Goal: Task Accomplishment & Management: Use online tool/utility

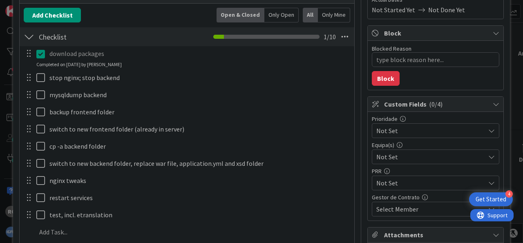
scroll to position [152, 0]
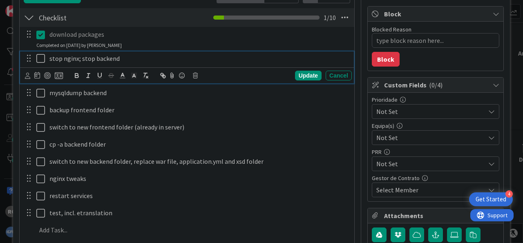
click at [42, 56] on icon at bounding box center [42, 59] width 12 height 10
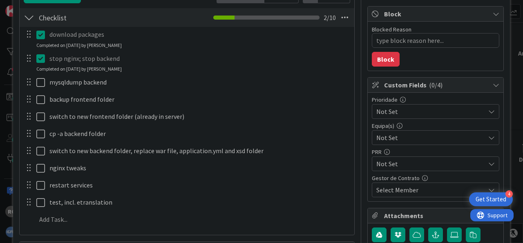
type textarea "x"
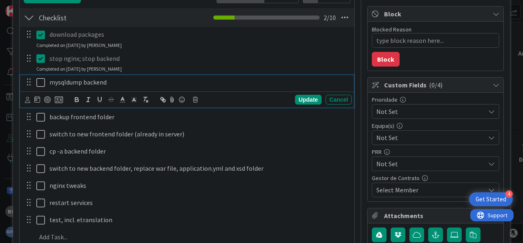
click at [40, 80] on icon at bounding box center [42, 83] width 12 height 10
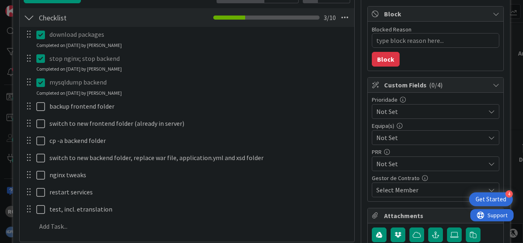
type textarea "x"
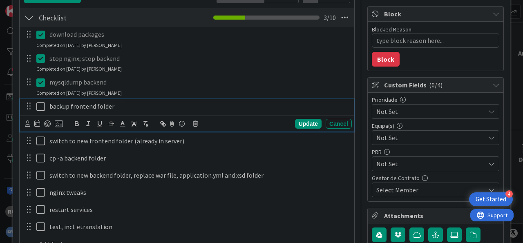
click at [39, 106] on icon at bounding box center [42, 107] width 12 height 10
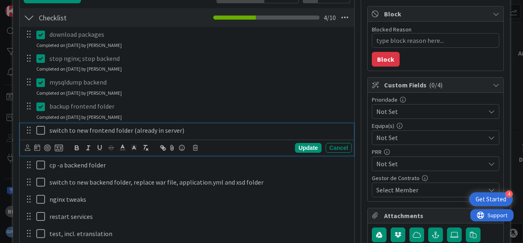
click at [41, 129] on icon at bounding box center [42, 131] width 12 height 10
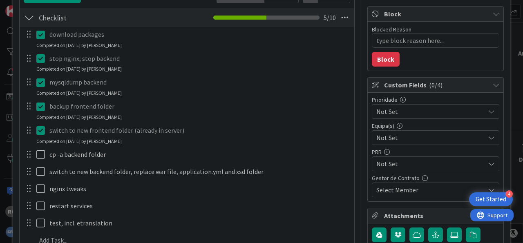
type textarea "x"
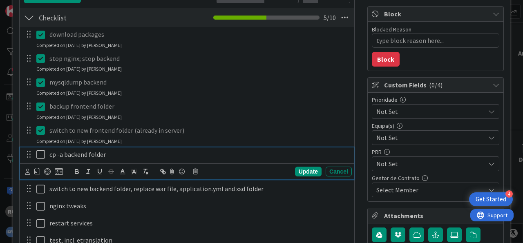
click at [41, 154] on icon at bounding box center [42, 155] width 12 height 10
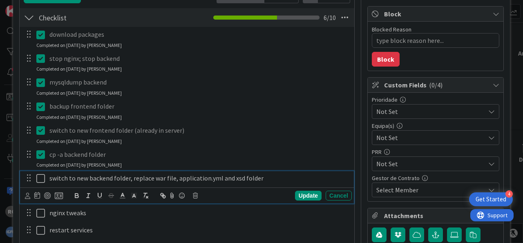
click at [39, 177] on icon at bounding box center [42, 179] width 12 height 10
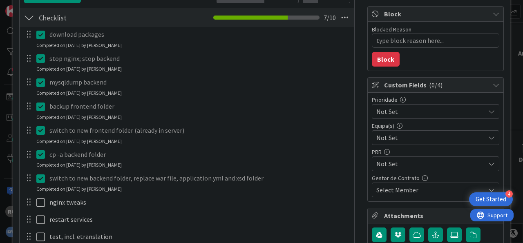
type textarea "x"
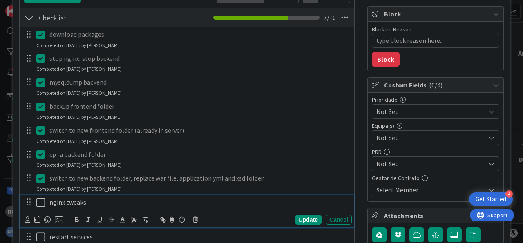
click at [41, 202] on icon at bounding box center [42, 203] width 12 height 10
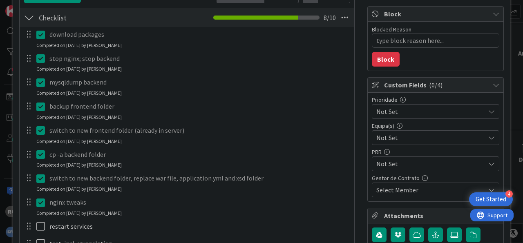
type textarea "x"
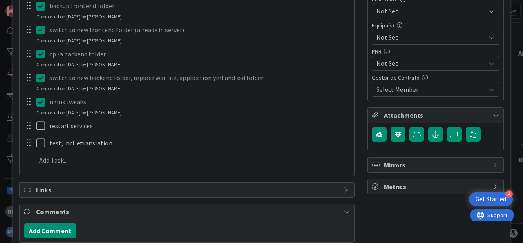
scroll to position [254, 0]
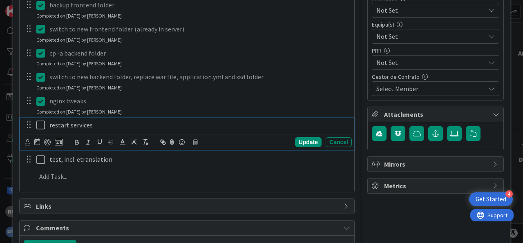
click at [43, 122] on icon at bounding box center [42, 125] width 12 height 10
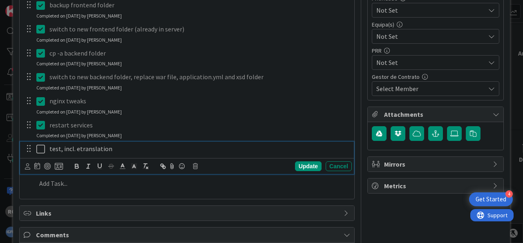
click at [40, 145] on icon at bounding box center [42, 149] width 12 height 10
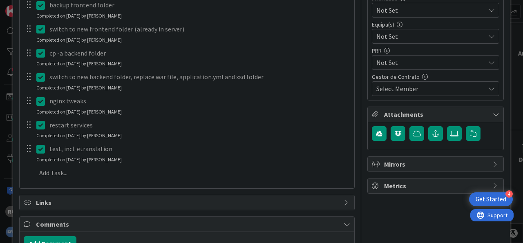
type textarea "x"
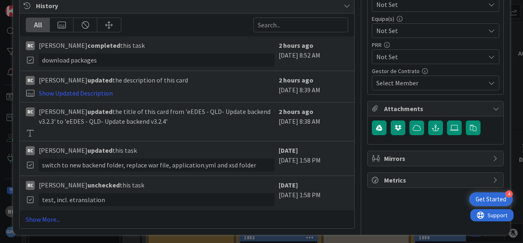
scroll to position [6, 0]
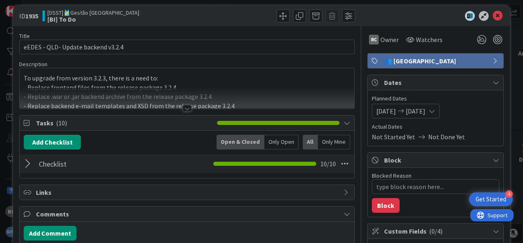
click at [27, 163] on div at bounding box center [29, 164] width 11 height 15
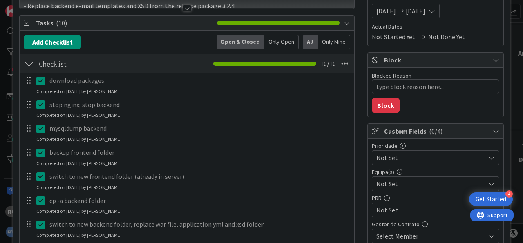
scroll to position [0, 0]
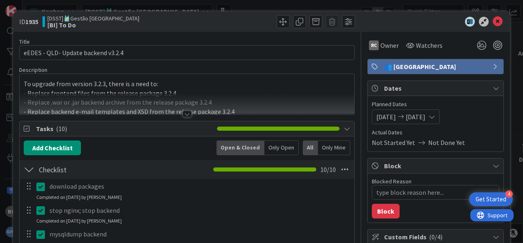
click at [493, 25] on icon at bounding box center [498, 22] width 10 height 10
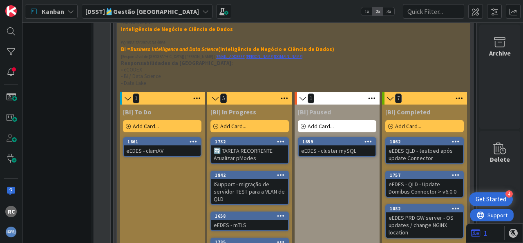
scroll to position [841, 39]
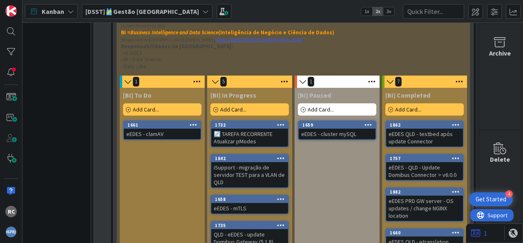
click at [452, 122] on icon at bounding box center [456, 125] width 8 height 6
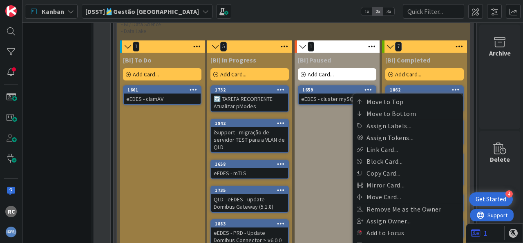
scroll to position [892, 39]
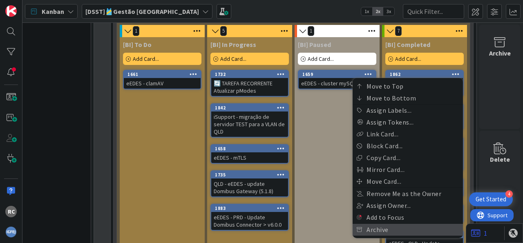
click at [372, 224] on link "Archive" at bounding box center [408, 230] width 110 height 12
